Goal: Task Accomplishment & Management: Use online tool/utility

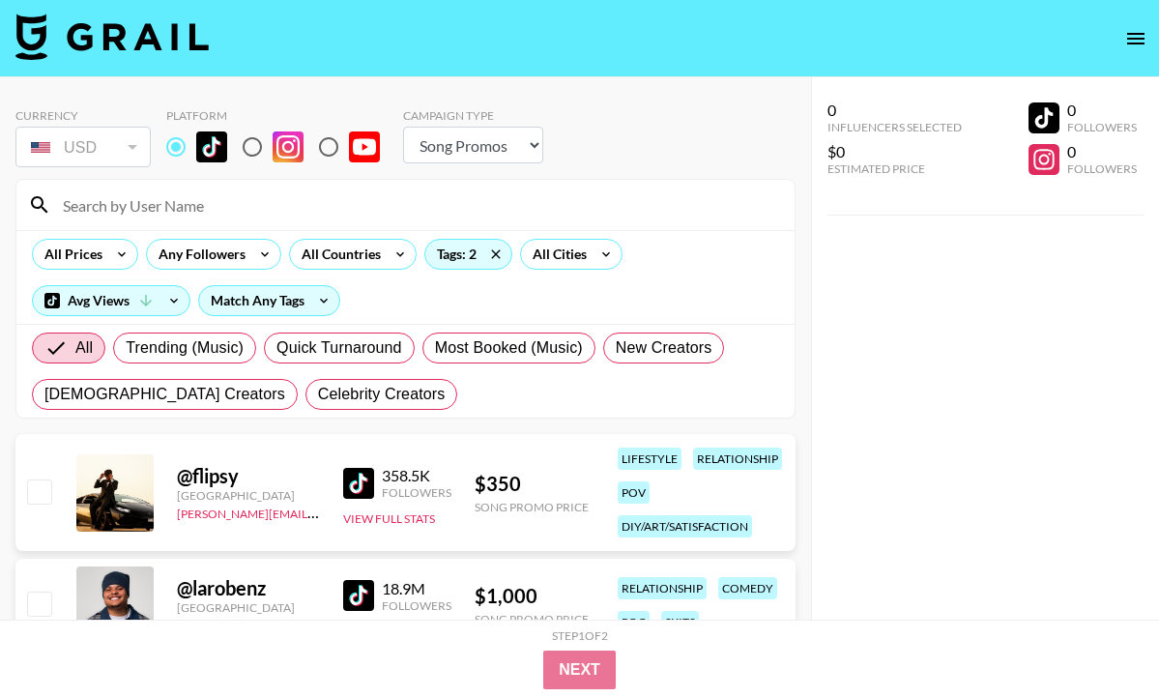
select select "Song"
click at [469, 253] on div "Tags: 2" at bounding box center [468, 254] width 86 height 29
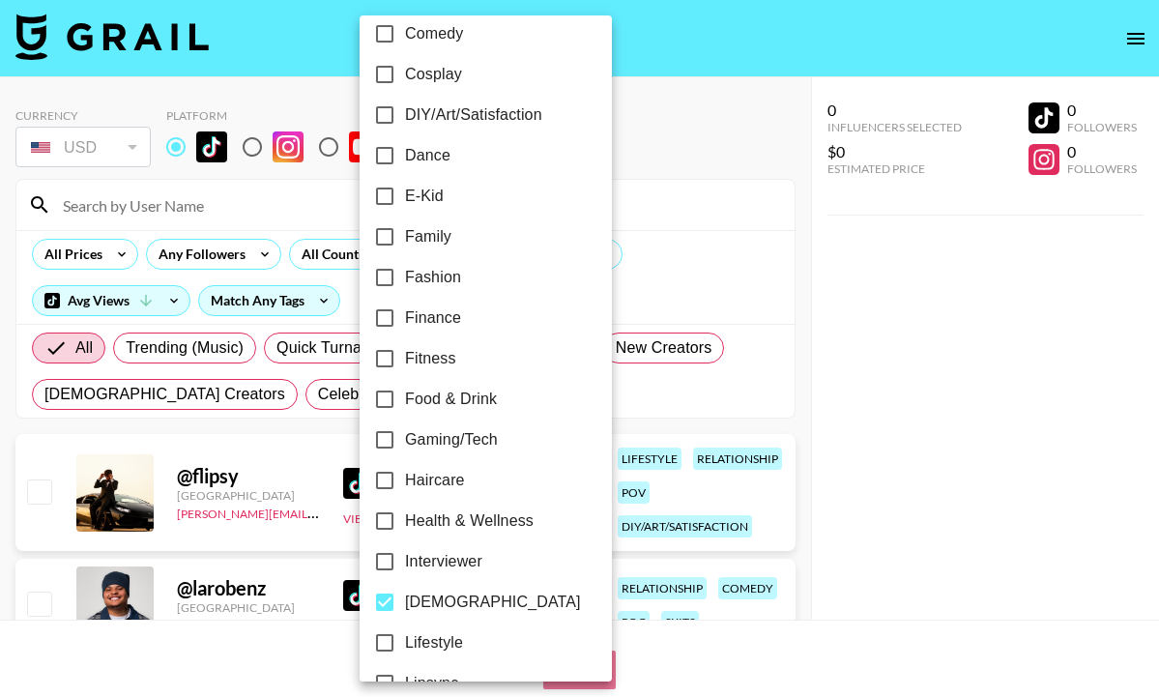
scroll to position [553, 0]
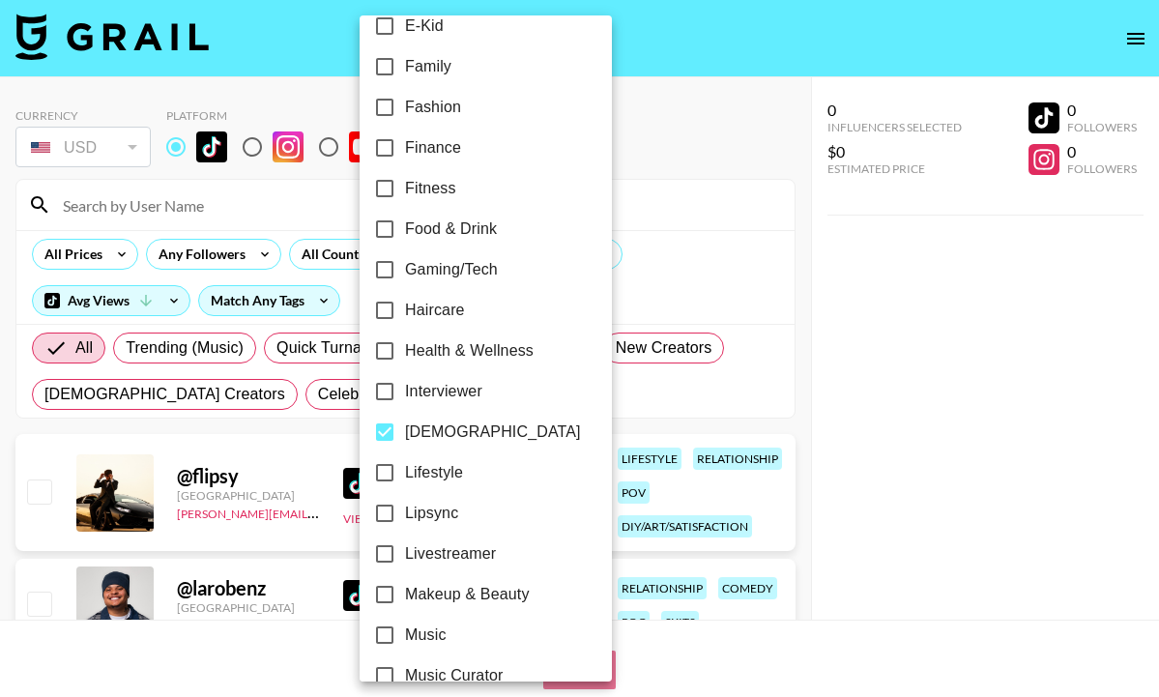
click at [393, 423] on input "[DEMOGRAPHIC_DATA]" at bounding box center [384, 432] width 41 height 41
checkbox input "false"
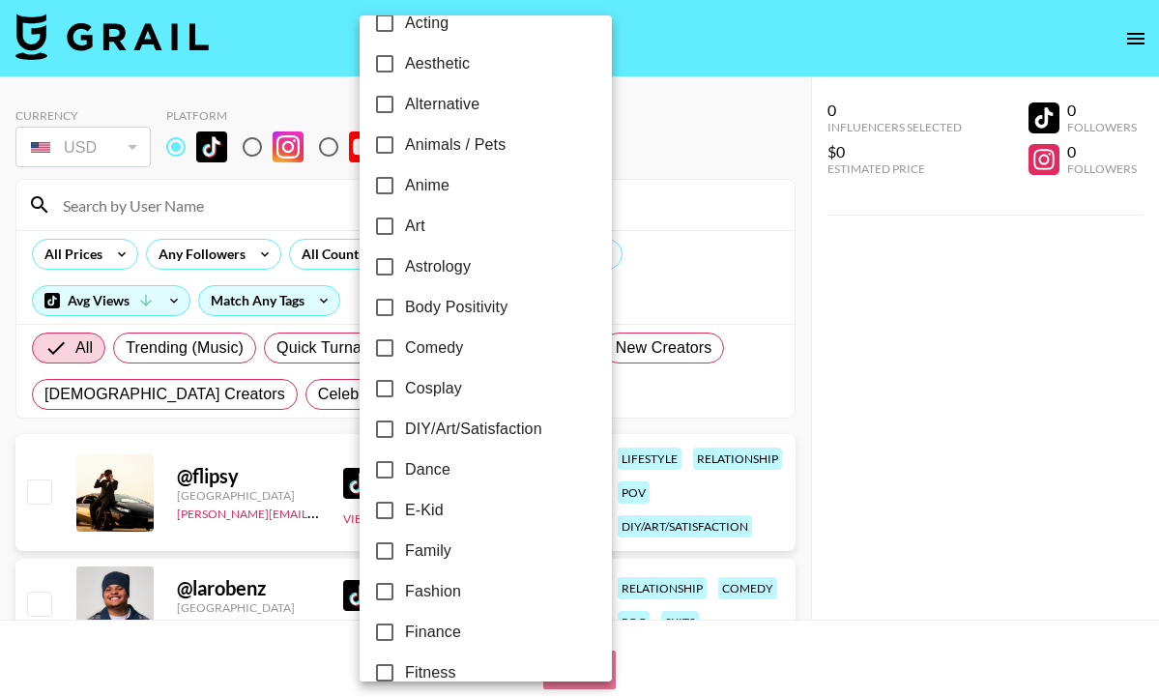
scroll to position [64, 0]
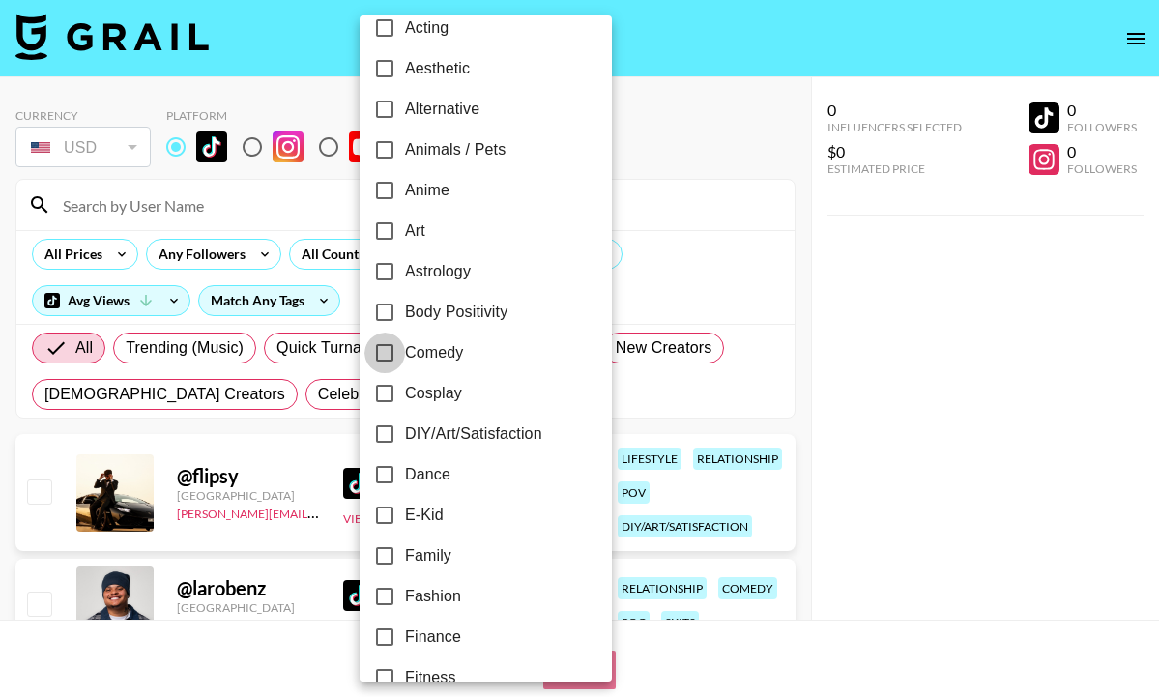
click at [392, 358] on input "Comedy" at bounding box center [384, 352] width 41 height 41
checkbox input "true"
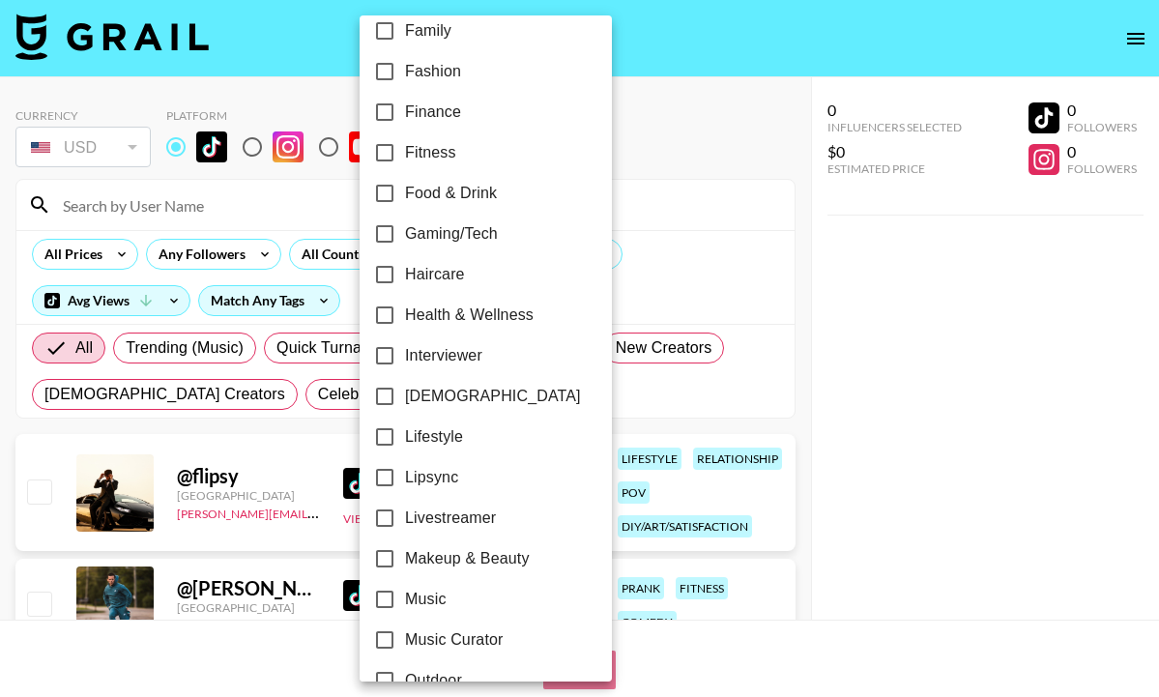
scroll to position [595, 0]
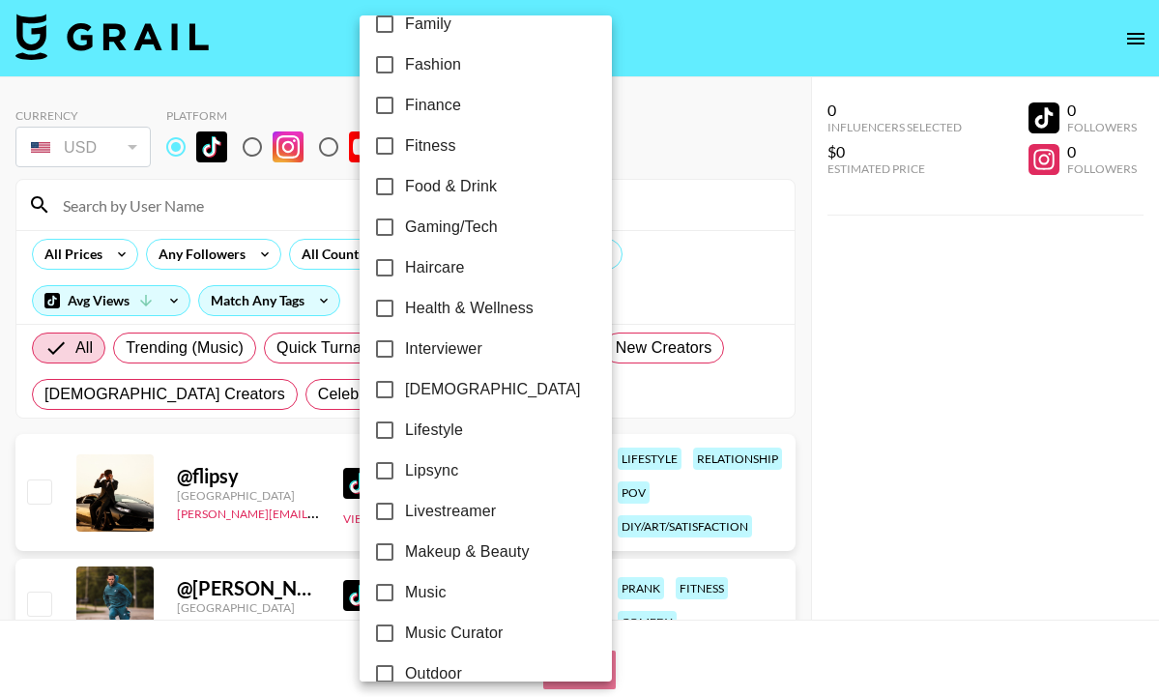
click at [387, 476] on input "Lipsync" at bounding box center [384, 470] width 41 height 41
checkbox input "true"
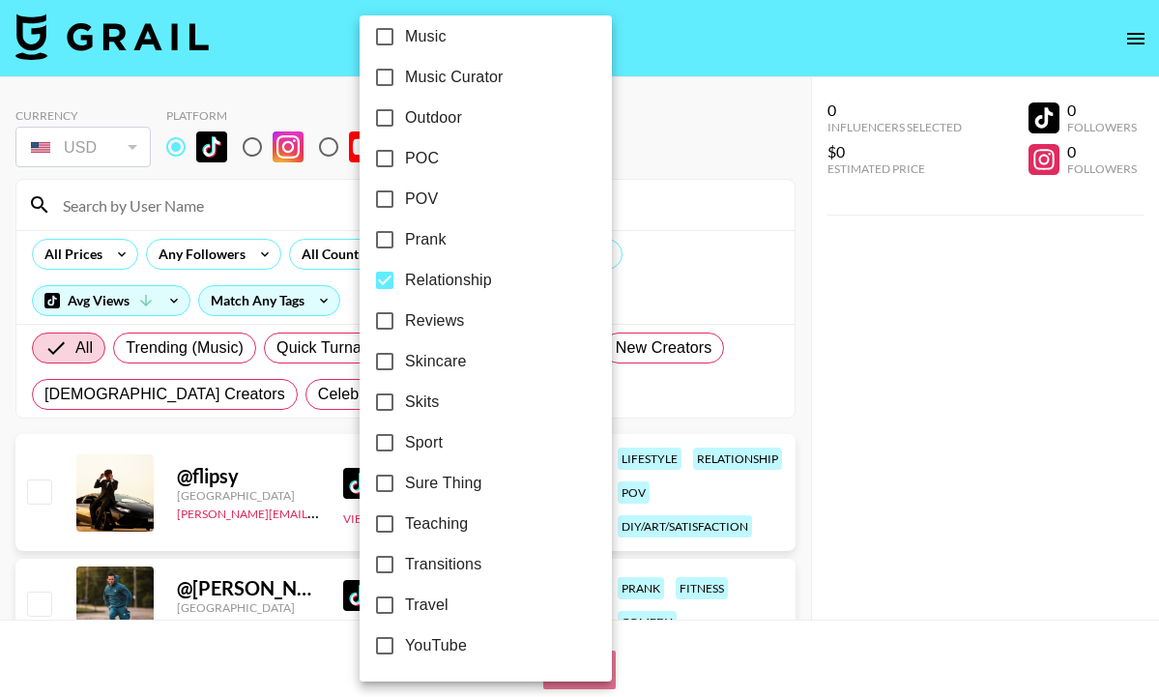
scroll to position [1151, 0]
click at [385, 278] on input "Relationship" at bounding box center [384, 280] width 41 height 41
checkbox input "false"
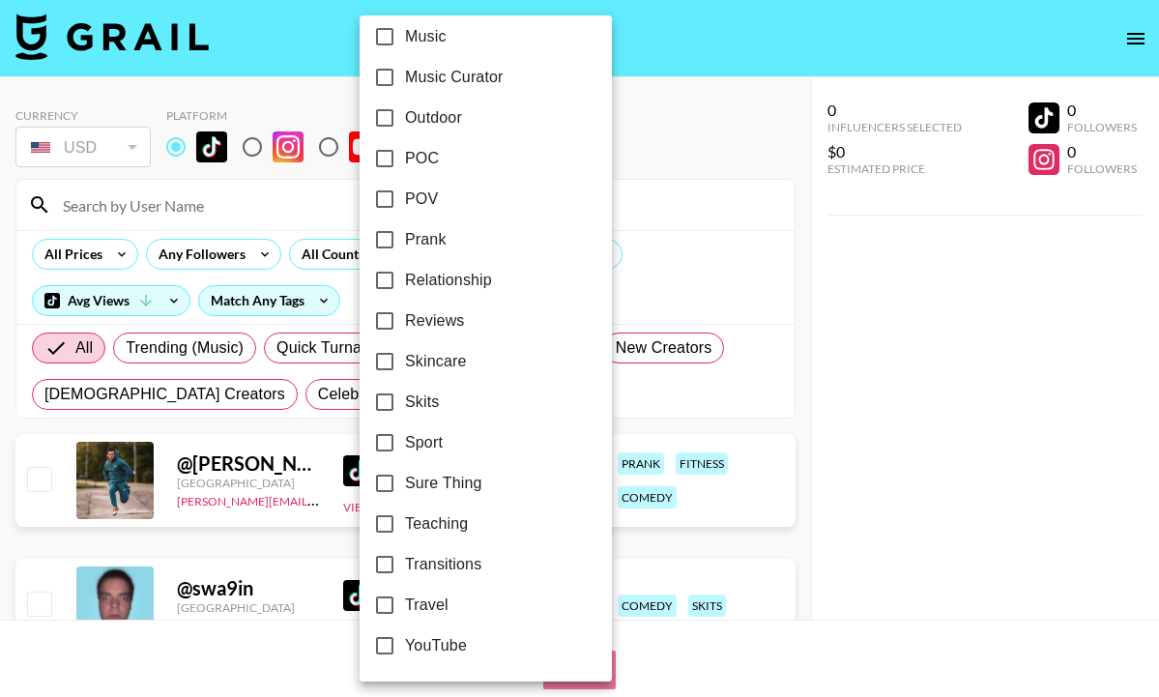
click at [262, 189] on div at bounding box center [579, 348] width 1159 height 697
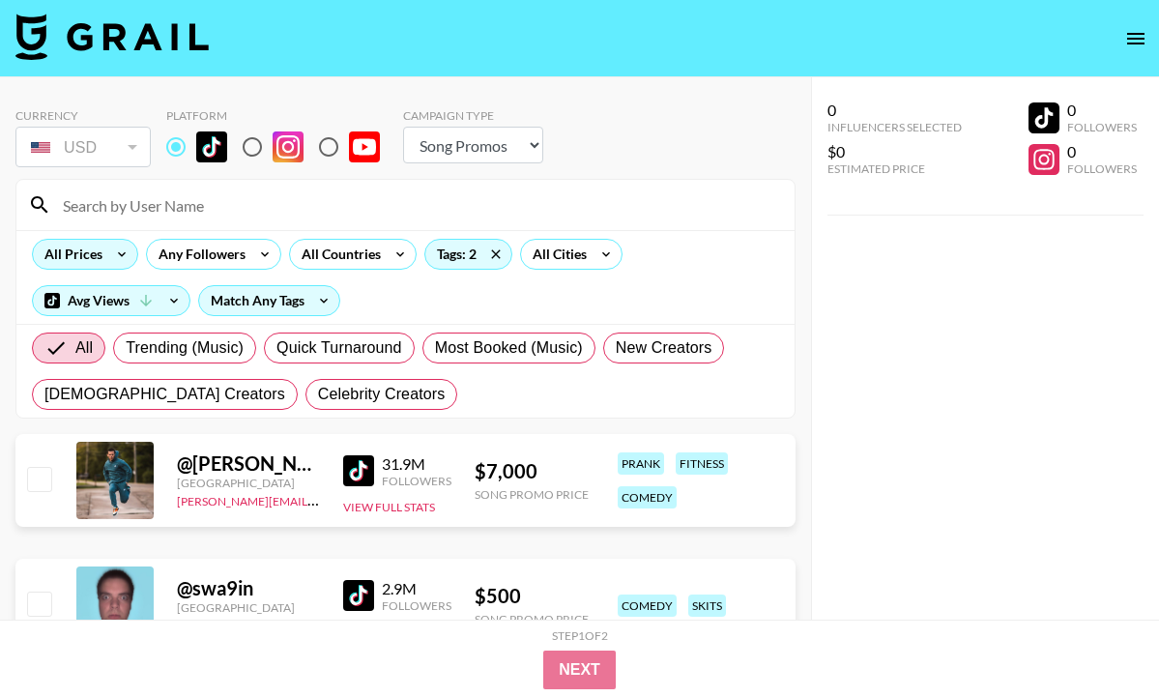
click at [117, 256] on icon at bounding box center [121, 254] width 31 height 29
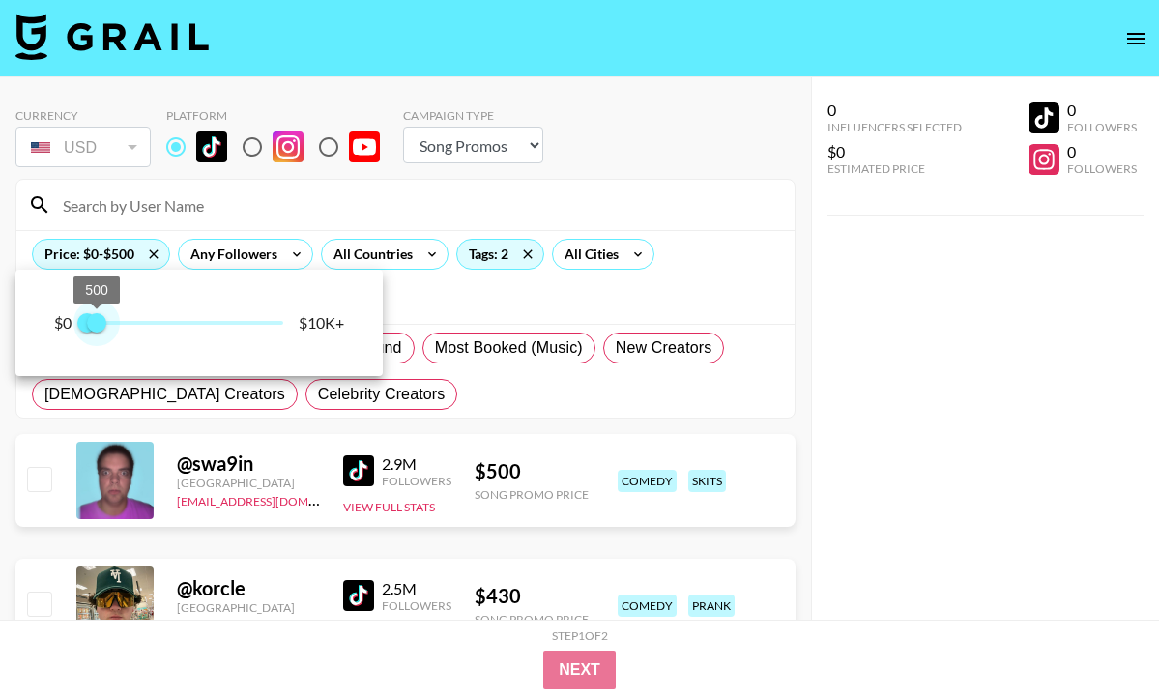
type input "750"
drag, startPoint x: 290, startPoint y: 322, endPoint x: 102, endPoint y: 300, distance: 188.8
click at [102, 313] on span "750" at bounding box center [101, 322] width 19 height 19
click at [522, 338] on div at bounding box center [579, 348] width 1159 height 697
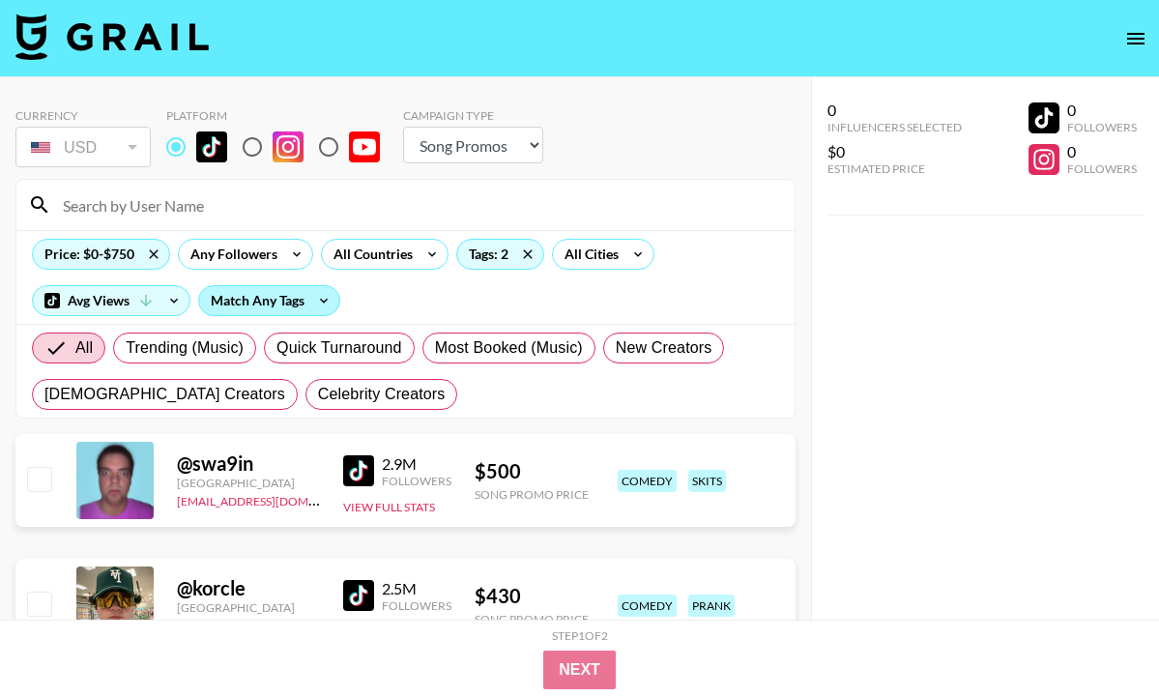
click at [307, 303] on div "Match Any Tags" at bounding box center [269, 300] width 140 height 29
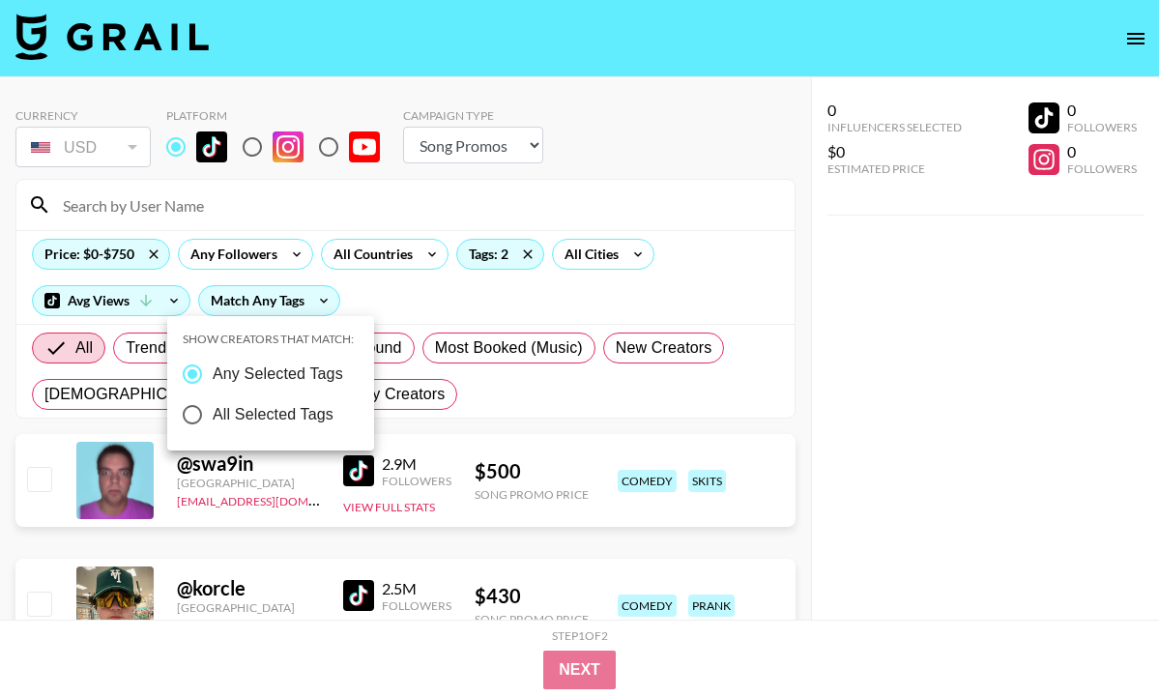
click at [341, 425] on label "All Selected Tags" at bounding box center [257, 414] width 171 height 41
click at [213, 425] on input "All Selected Tags" at bounding box center [192, 414] width 41 height 41
radio input "true"
radio input "false"
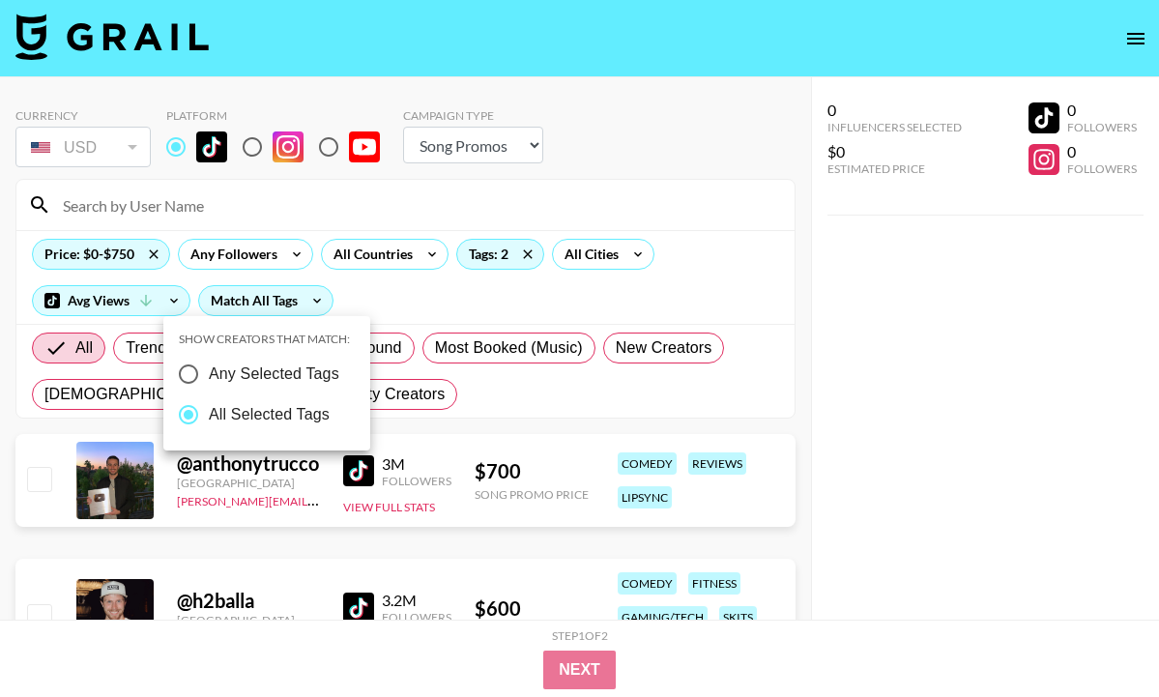
click at [571, 270] on div at bounding box center [579, 348] width 1159 height 697
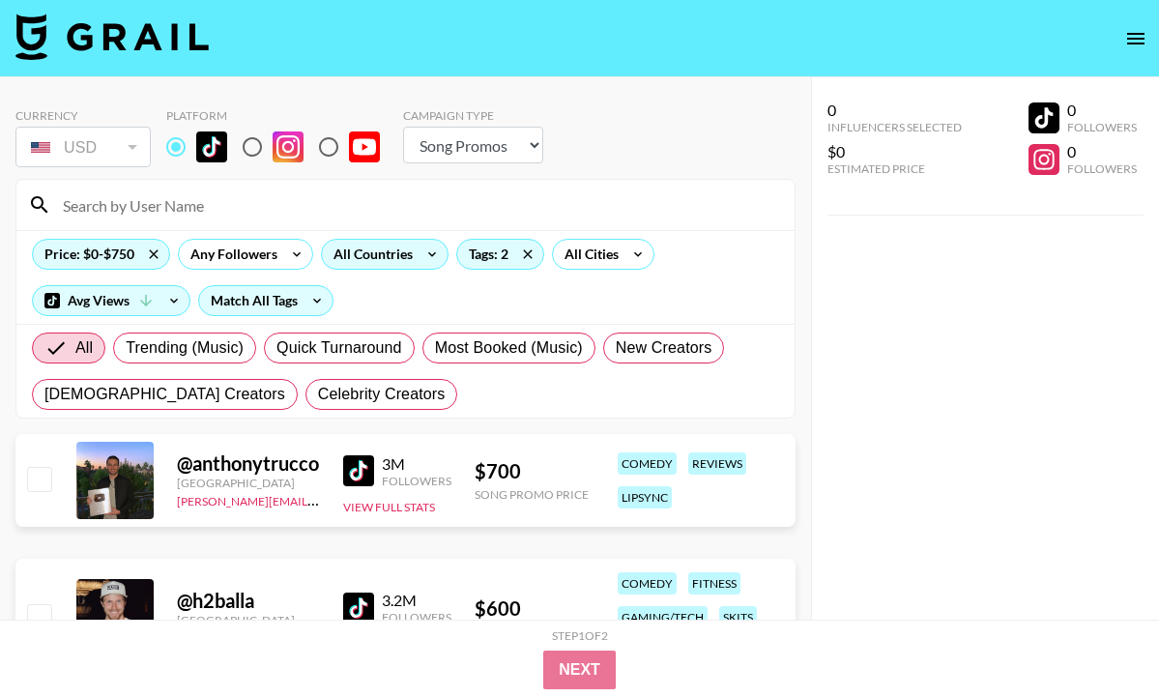
scroll to position [0, 0]
click at [380, 259] on div "All Countries" at bounding box center [369, 254] width 95 height 29
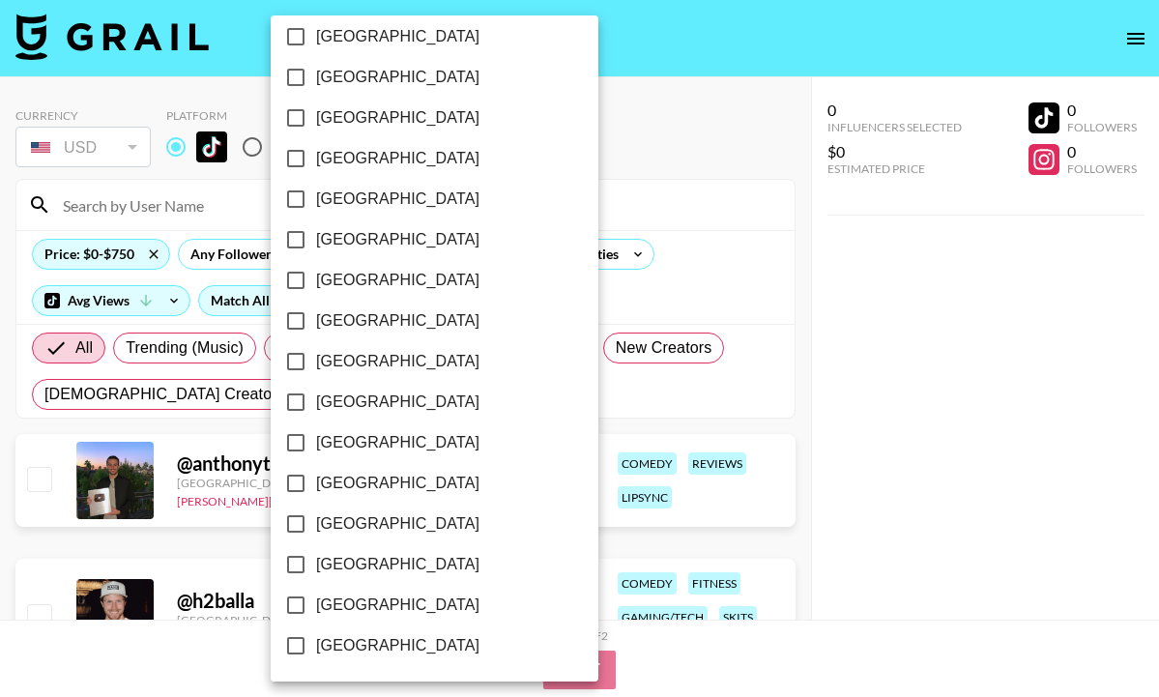
scroll to position [1557, 0]
click at [367, 611] on span "[GEOGRAPHIC_DATA]" at bounding box center [397, 604] width 163 height 23
click at [316, 611] on input "[GEOGRAPHIC_DATA]" at bounding box center [295, 605] width 41 height 41
checkbox input "true"
click at [548, 434] on div at bounding box center [579, 348] width 1159 height 697
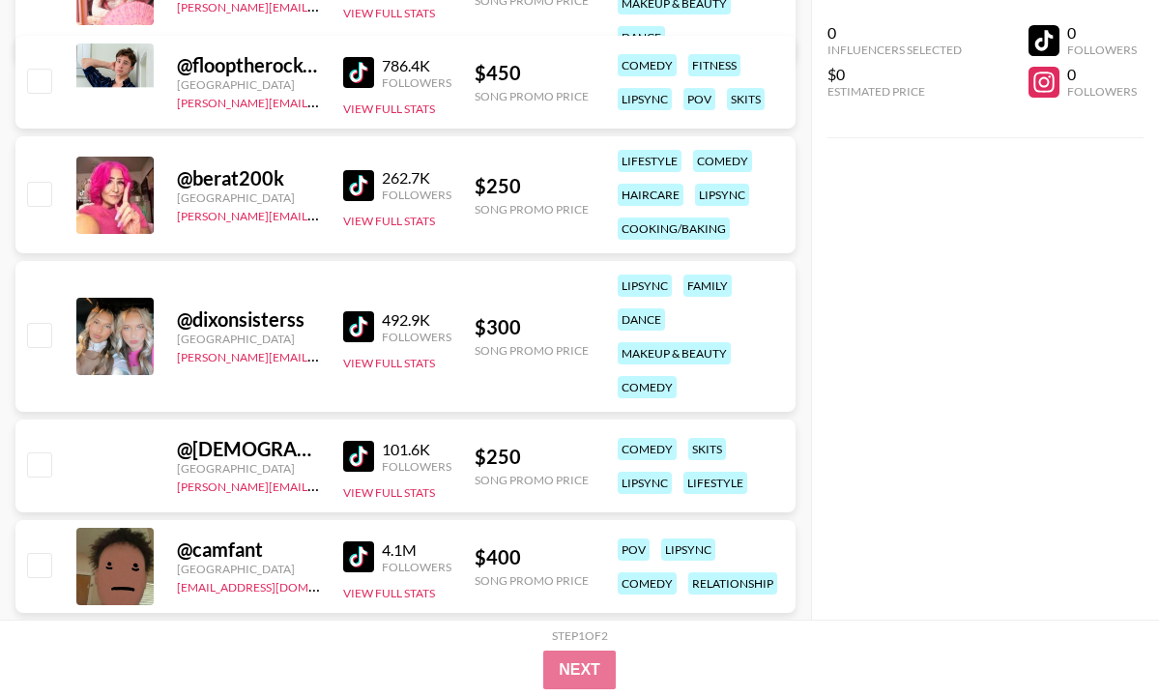
scroll to position [2449, 0]
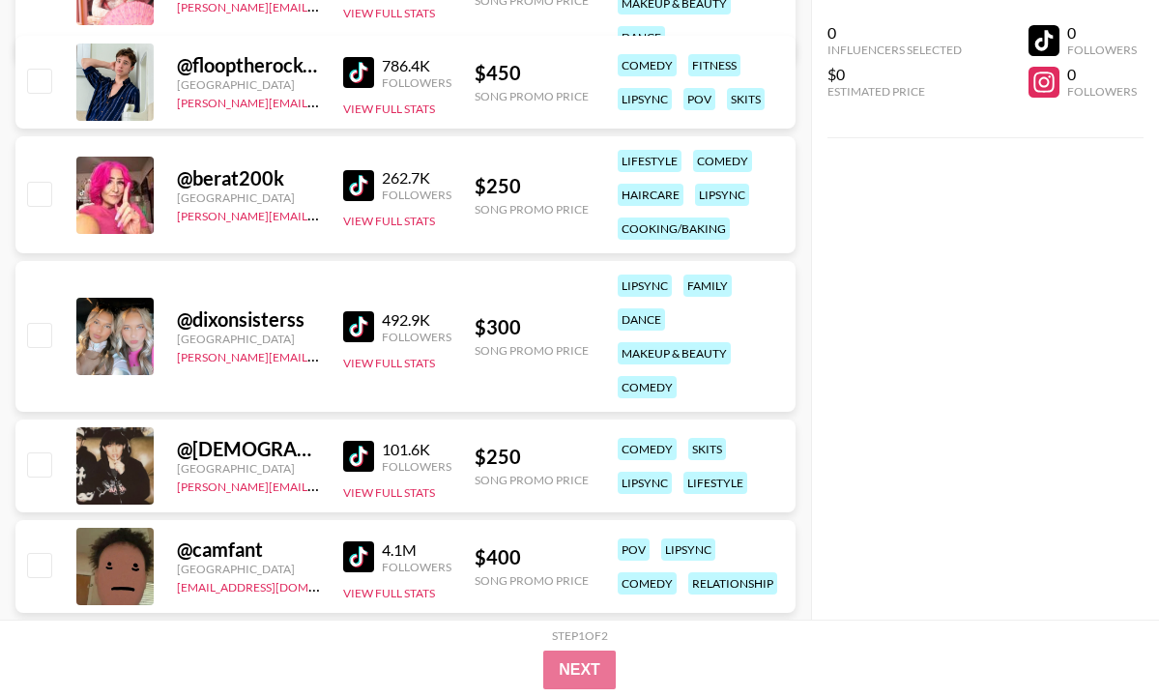
click at [347, 327] on img at bounding box center [358, 326] width 31 height 31
click at [362, 326] on img at bounding box center [358, 326] width 31 height 31
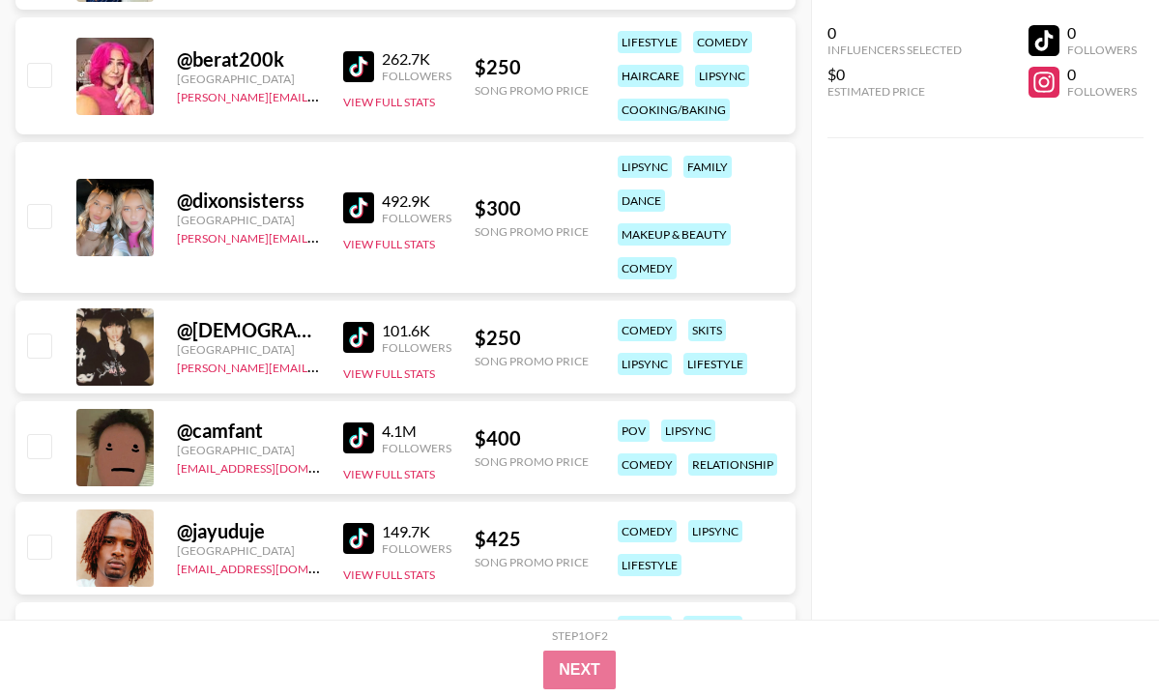
scroll to position [2569, 0]
click at [354, 438] on img at bounding box center [358, 436] width 31 height 31
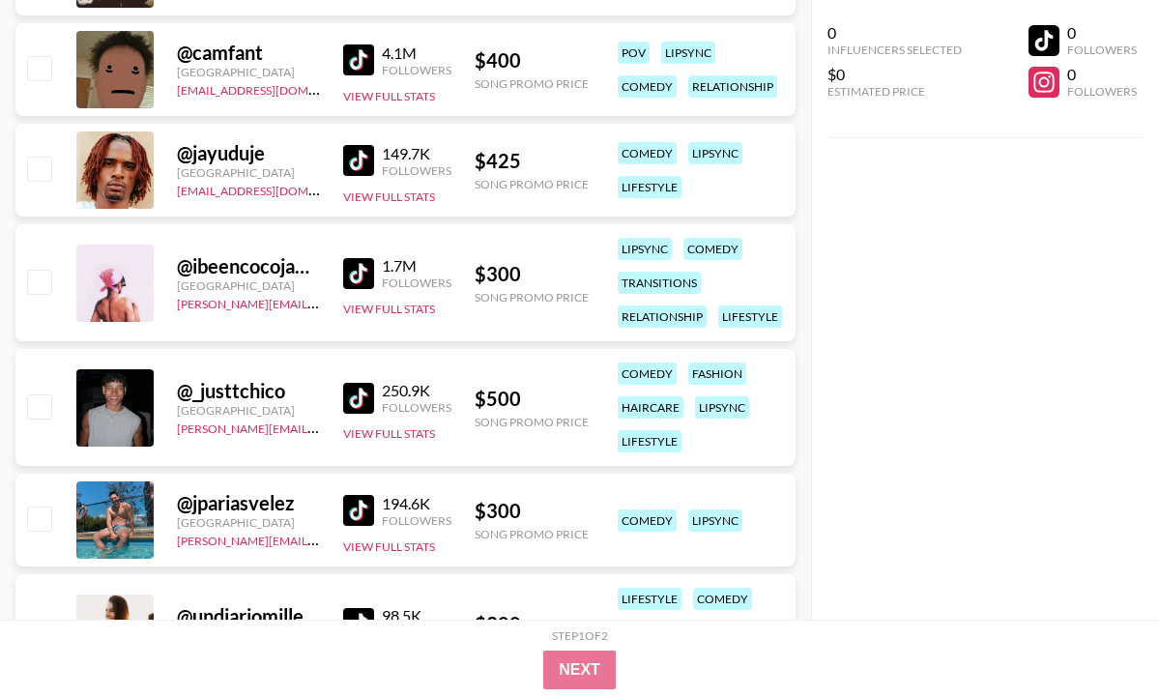
scroll to position [2976, 0]
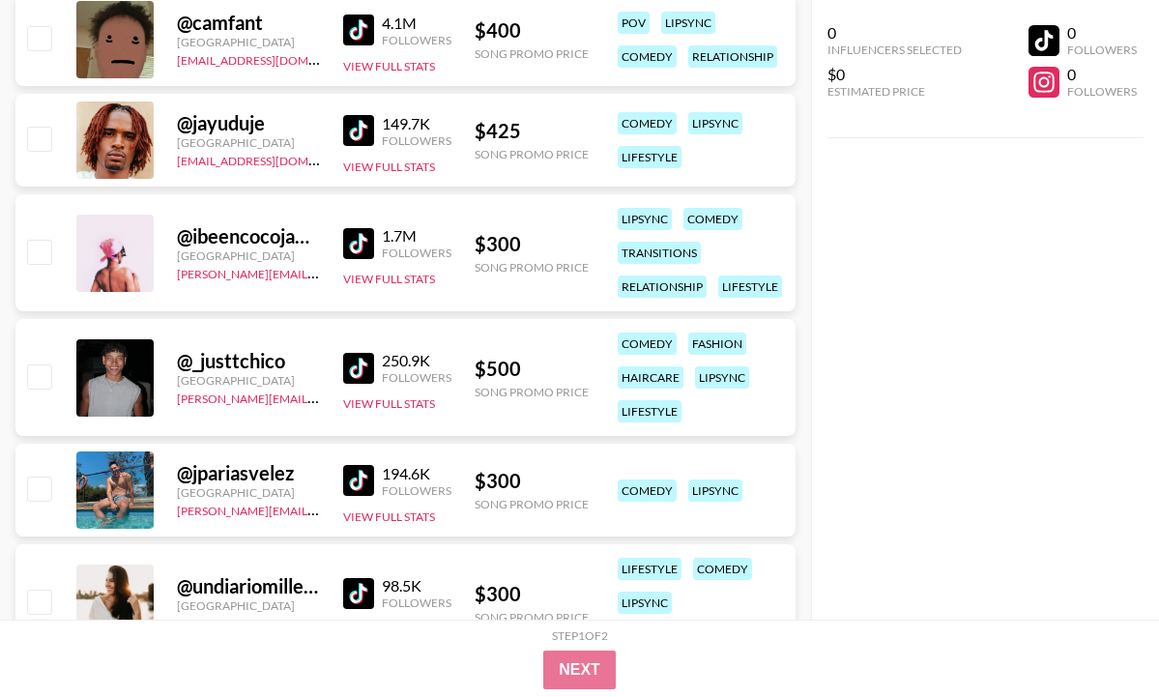
click at [940, 206] on div "0 Influencers Selected $0 Estimated Price 0 Followers 0 Followers" at bounding box center [985, 310] width 348 height 620
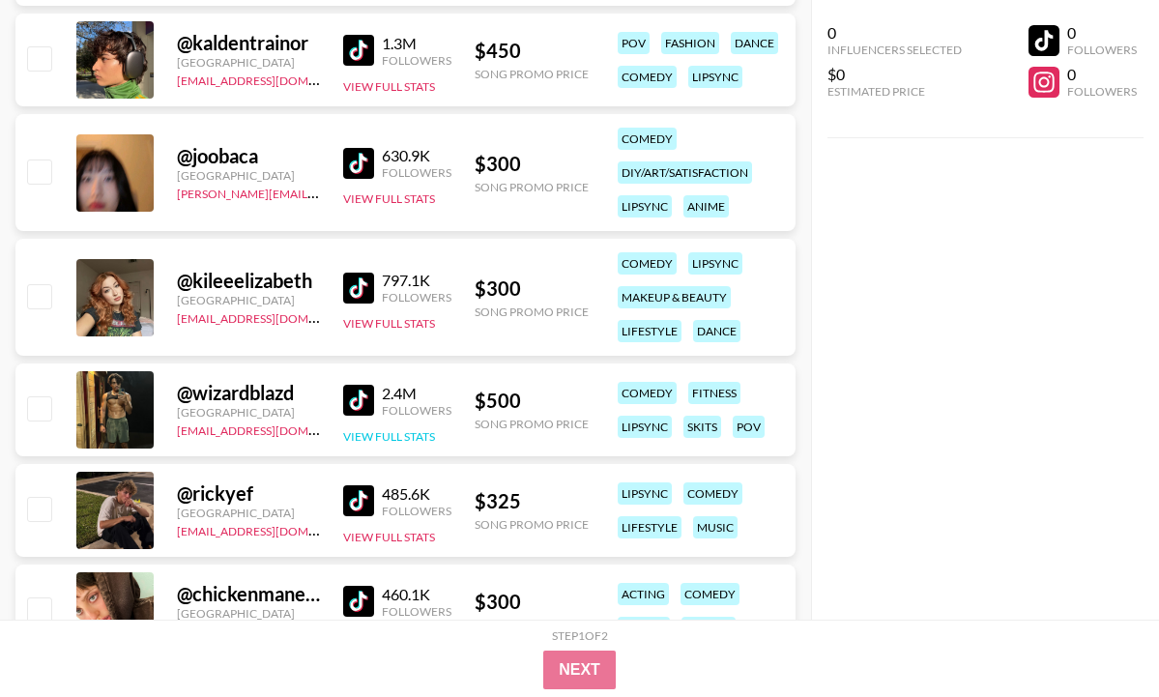
scroll to position [1546, 0]
click at [350, 279] on img at bounding box center [358, 288] width 31 height 31
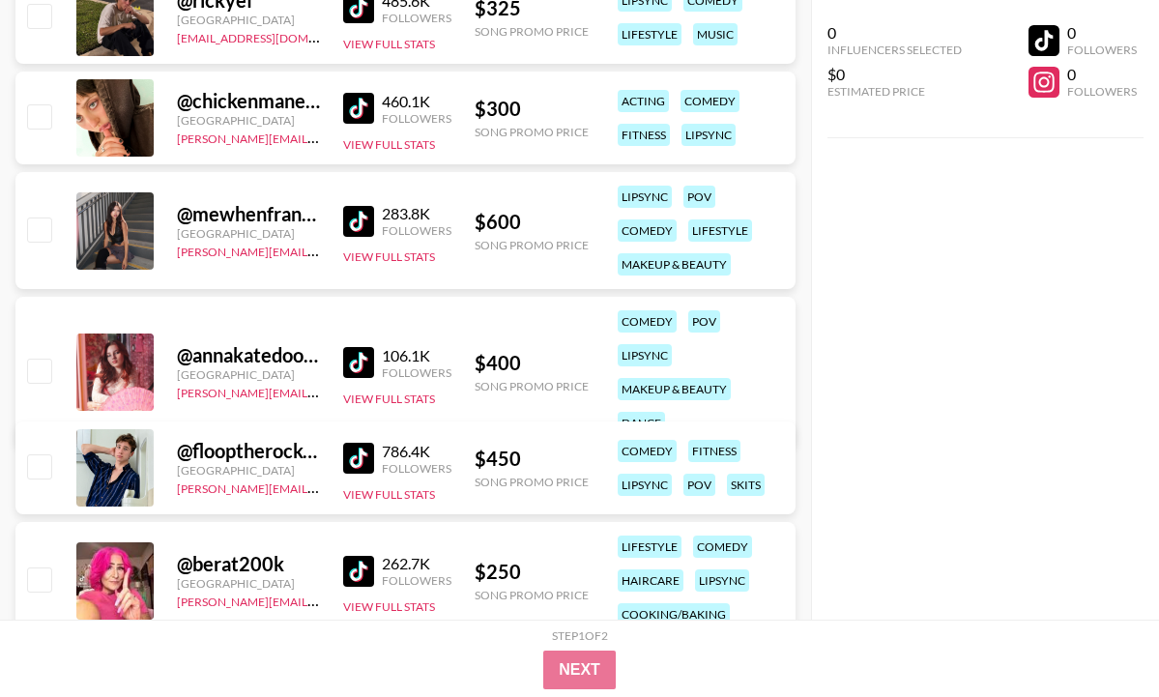
scroll to position [2041, 0]
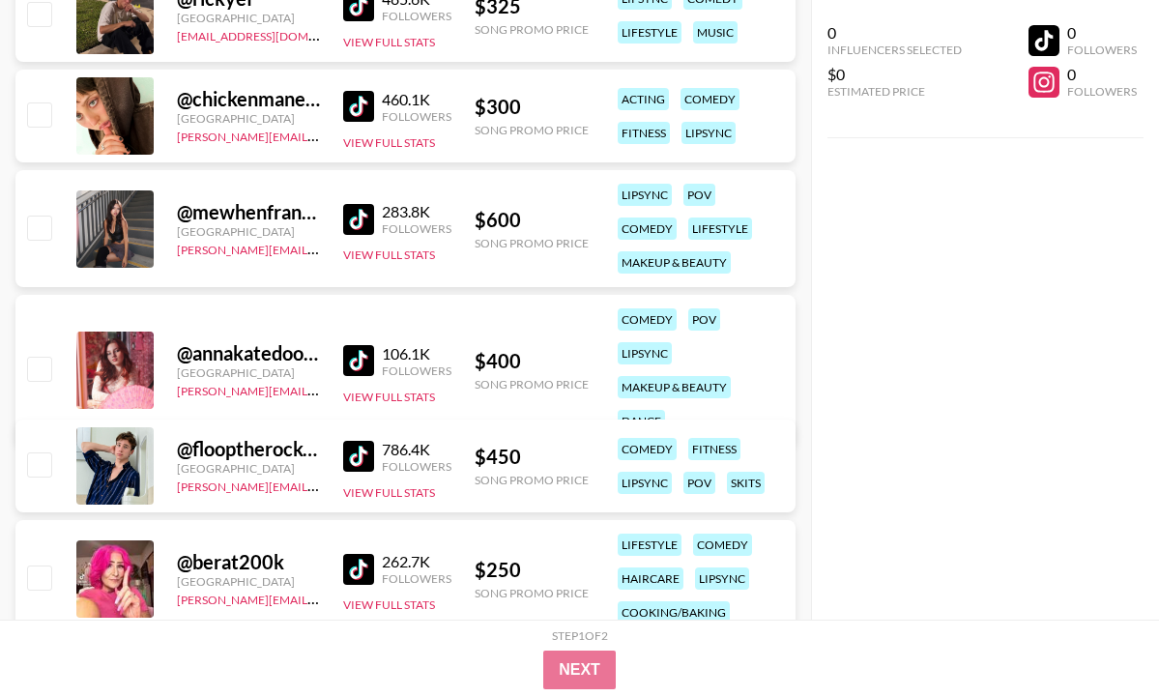
click at [361, 220] on img at bounding box center [358, 219] width 31 height 31
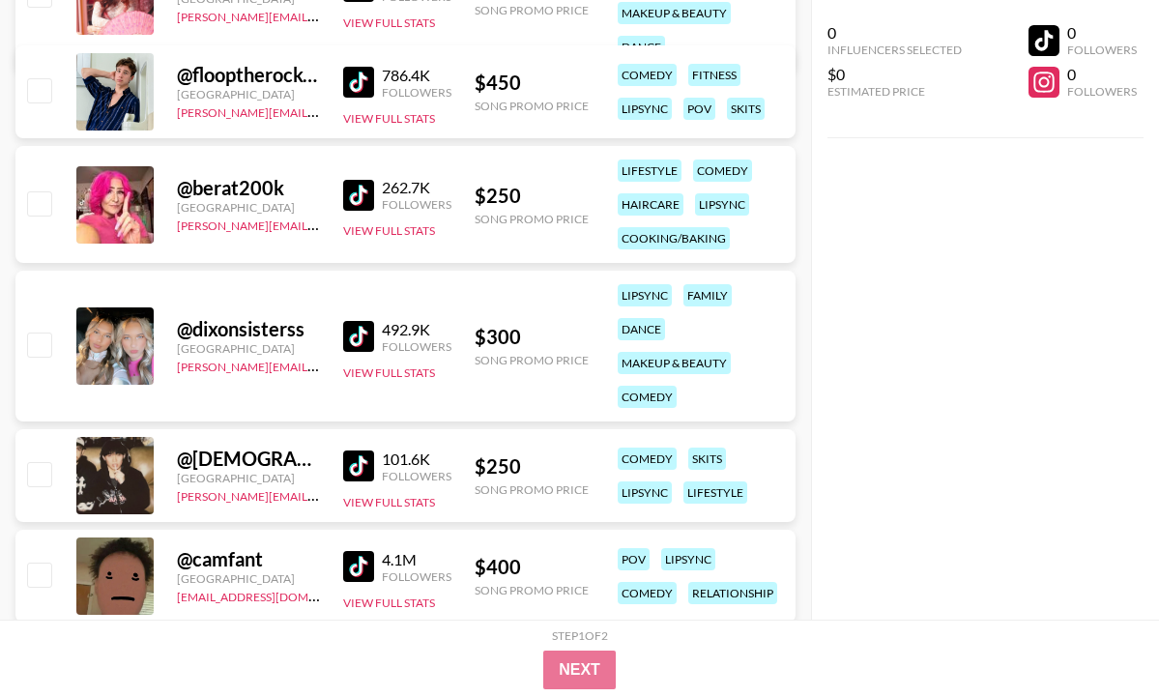
scroll to position [2674, 0]
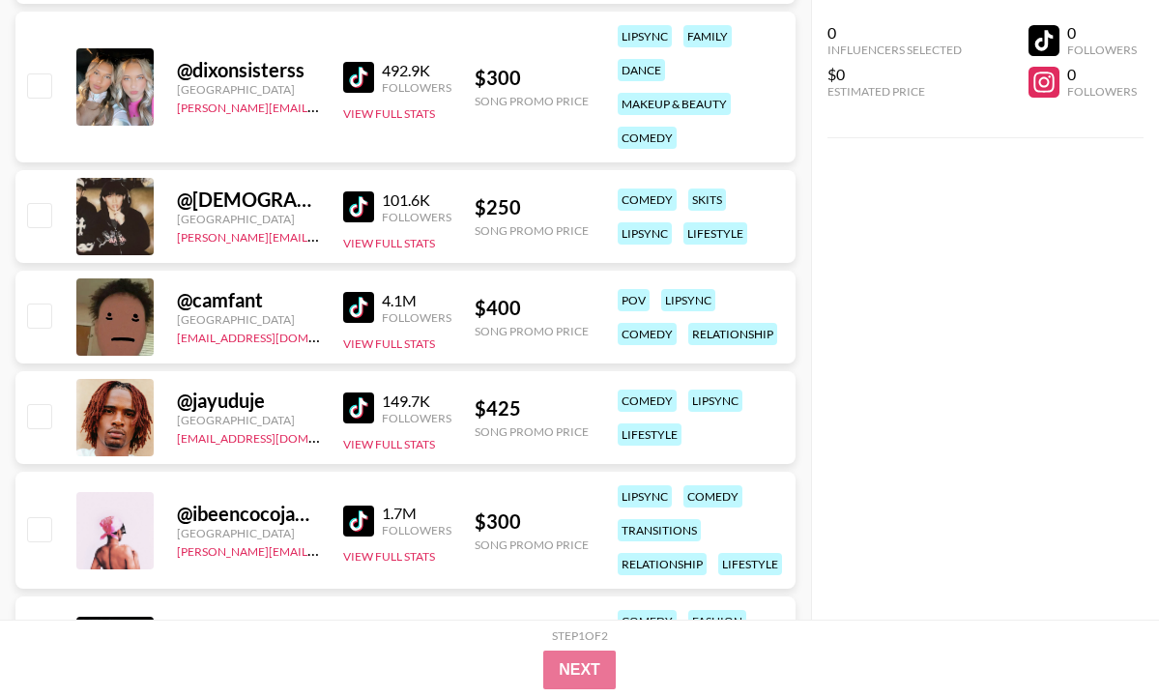
click at [352, 76] on img at bounding box center [358, 77] width 31 height 31
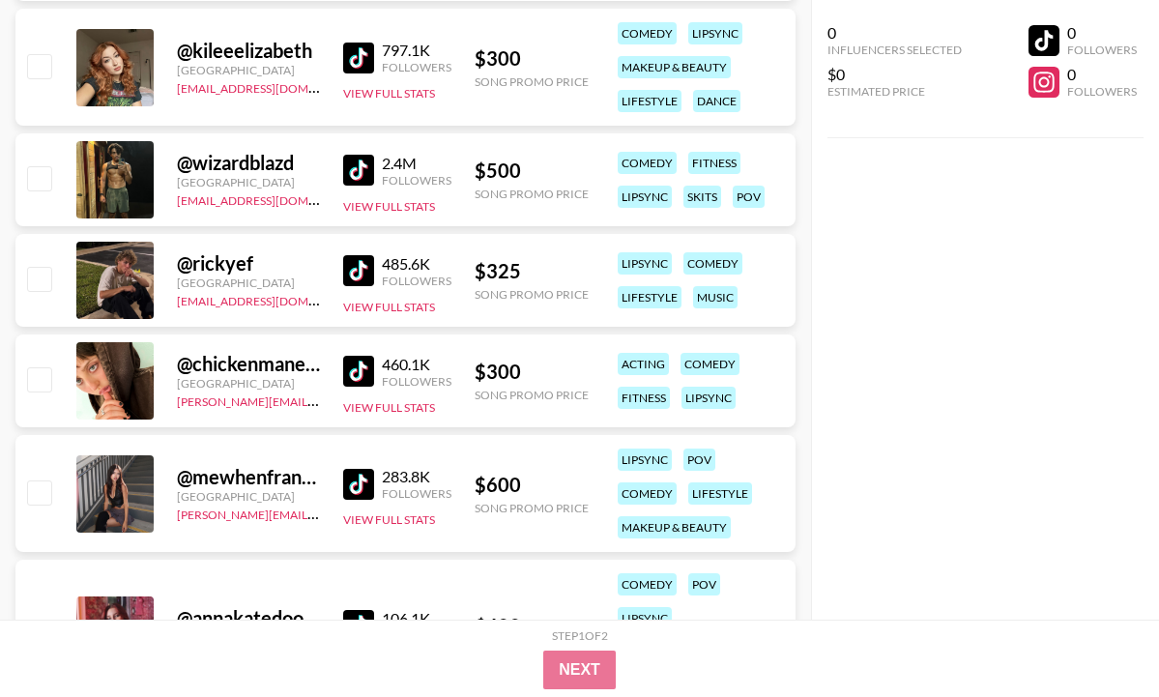
scroll to position [1770, 0]
